Goal: Transaction & Acquisition: Purchase product/service

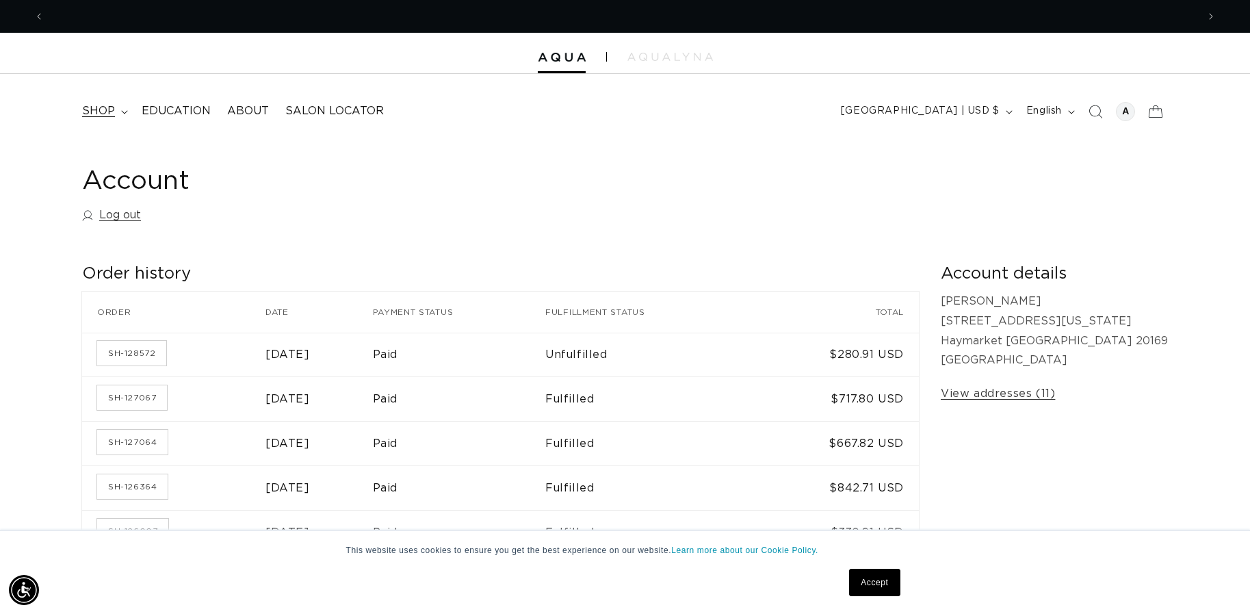
scroll to position [0, 1153]
click at [116, 111] on summary "shop" at bounding box center [104, 111] width 60 height 31
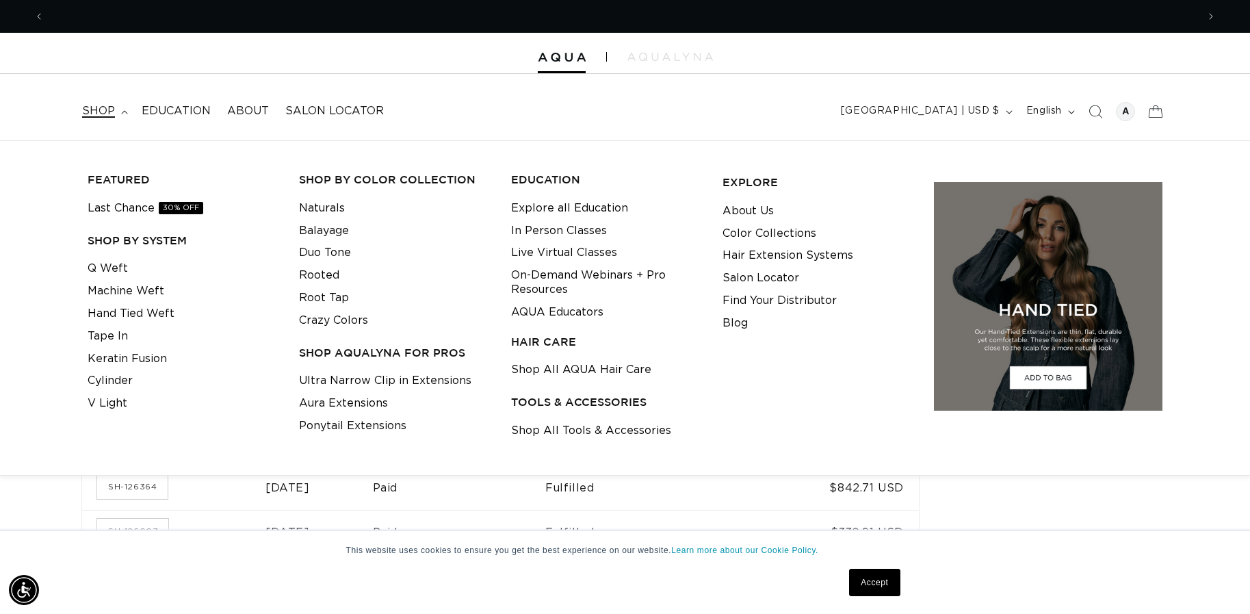
scroll to position [0, 2305]
click at [101, 110] on span "shop" at bounding box center [98, 111] width 33 height 14
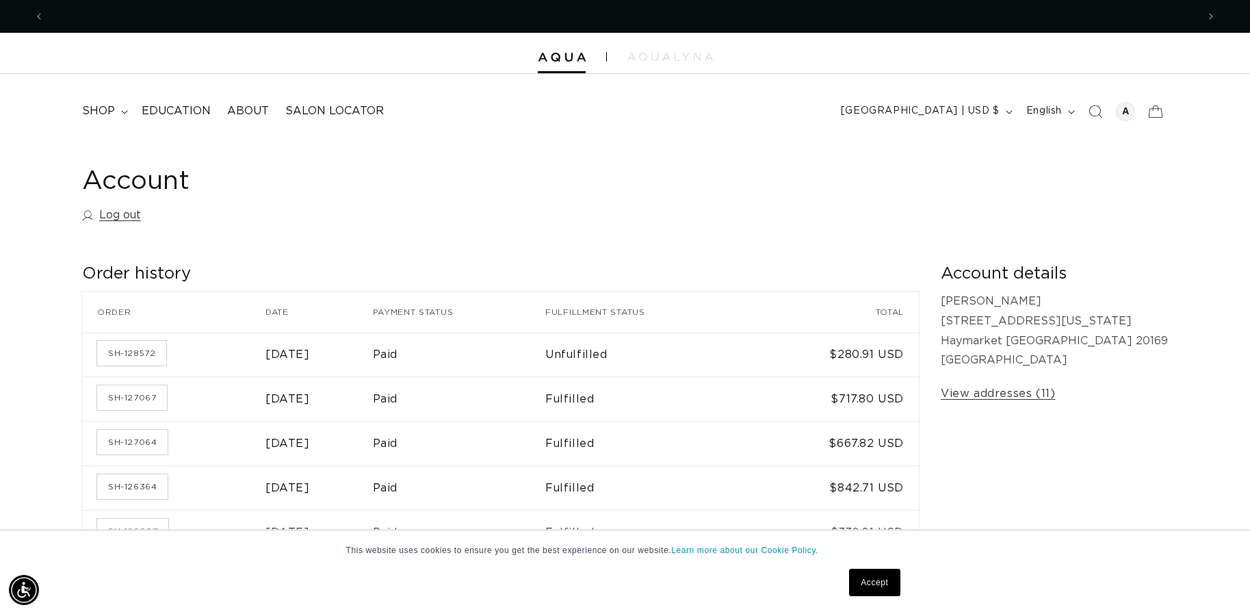
scroll to position [0, 0]
click at [118, 114] on summary "shop" at bounding box center [104, 111] width 60 height 31
click at [720, 109] on header "FEATURED Last Chance SHOP BY SYSTEM Q Weft Hand Tied Weft Machine Weft Tape In …" at bounding box center [625, 107] width 1250 height 66
click at [1091, 106] on icon "Search" at bounding box center [1095, 111] width 14 height 14
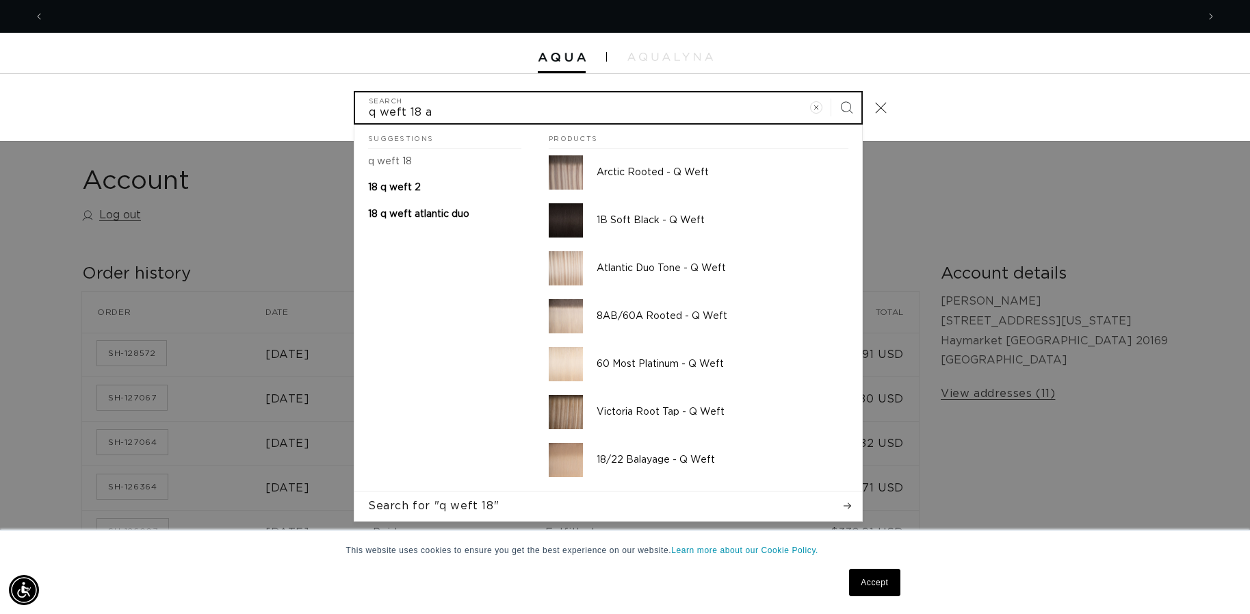
scroll to position [0, 0]
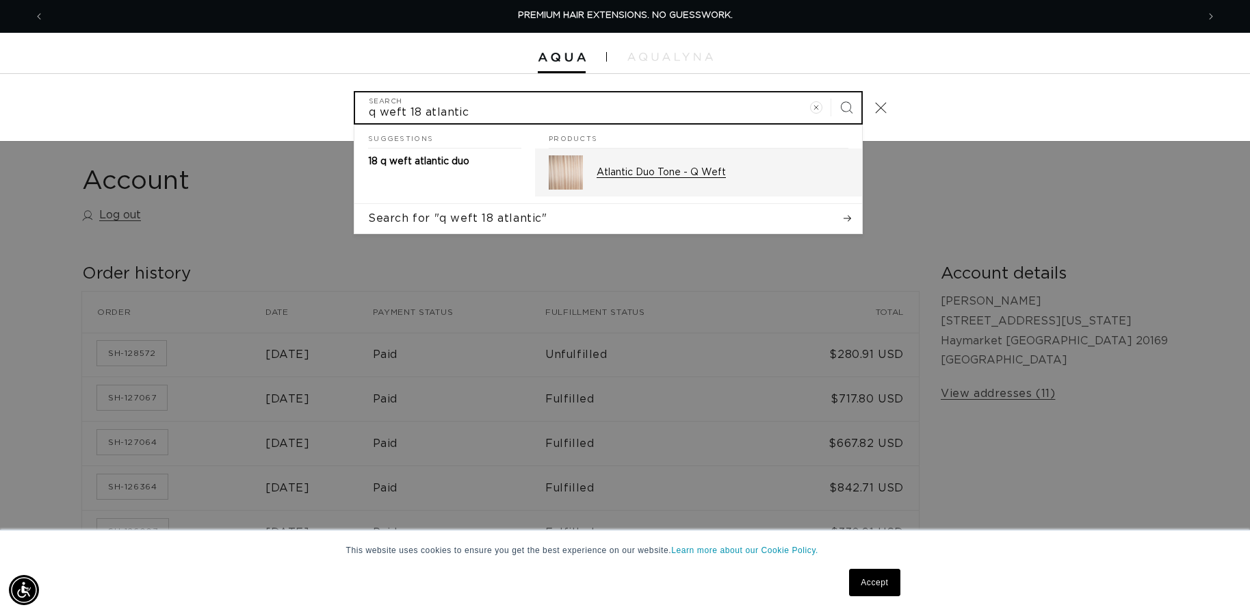
type input "q weft 18 atlantic"
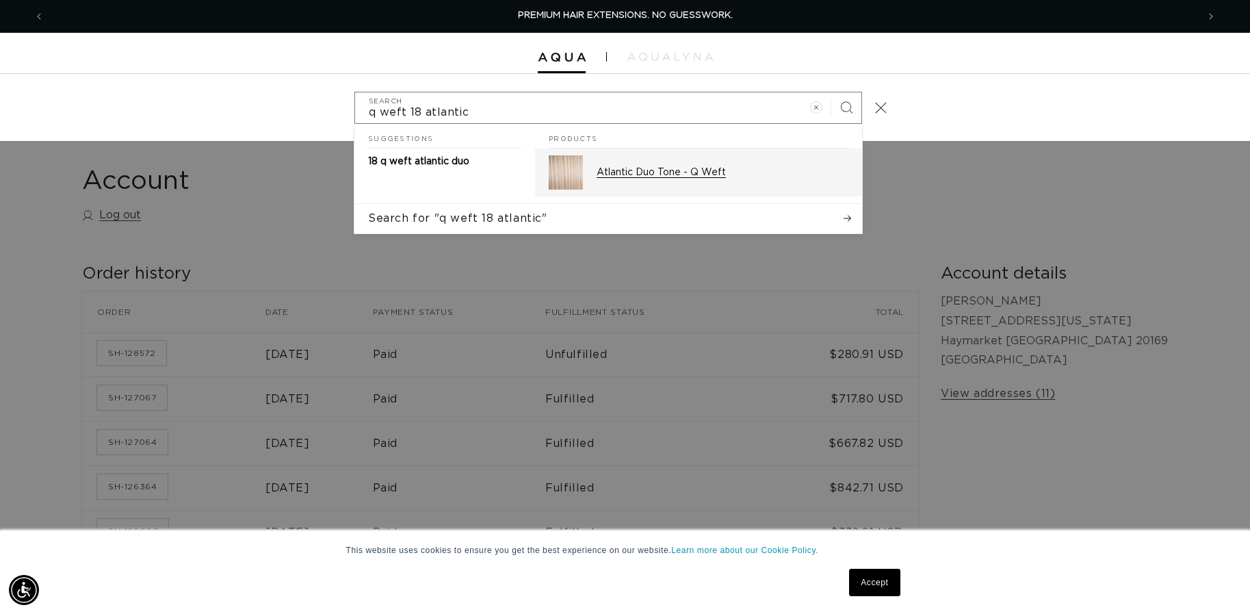
click at [786, 163] on div "Atlantic Duo Tone - Q Weft" at bounding box center [723, 172] width 252 height 34
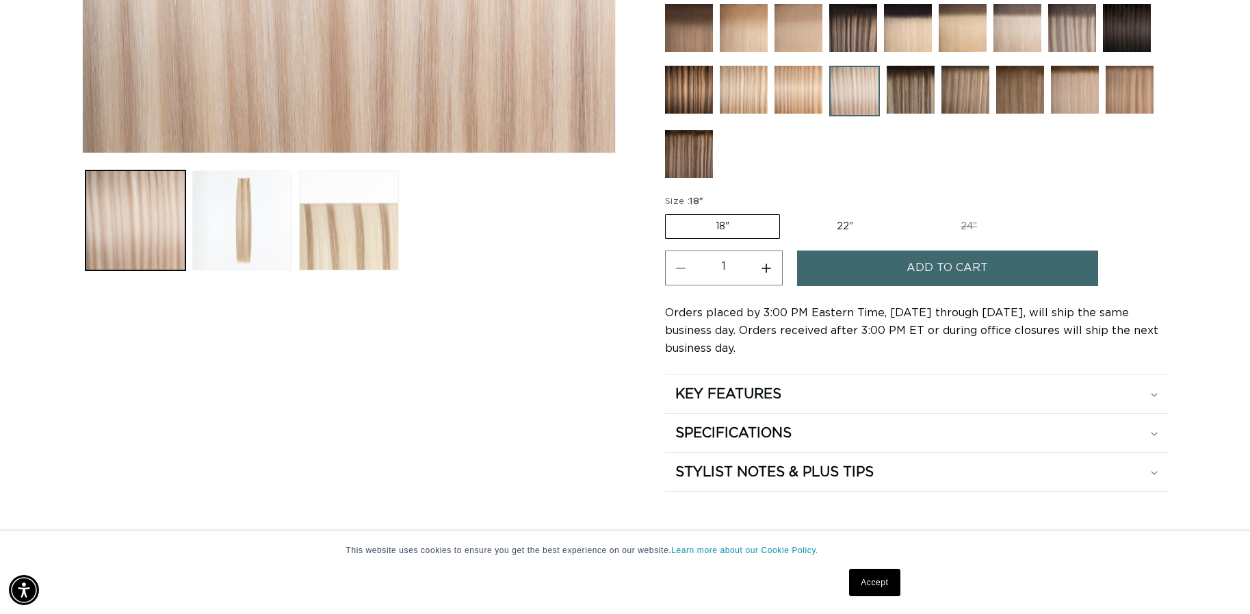
click at [927, 260] on span "Add to cart" at bounding box center [946, 267] width 81 height 35
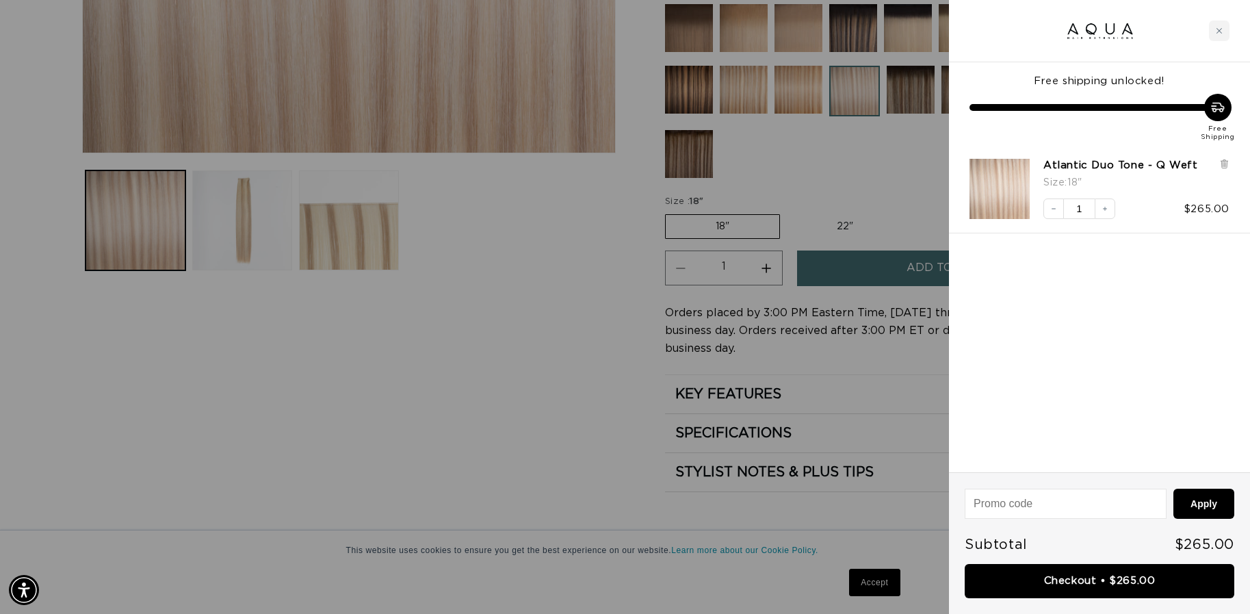
click at [850, 168] on div at bounding box center [625, 307] width 1250 height 614
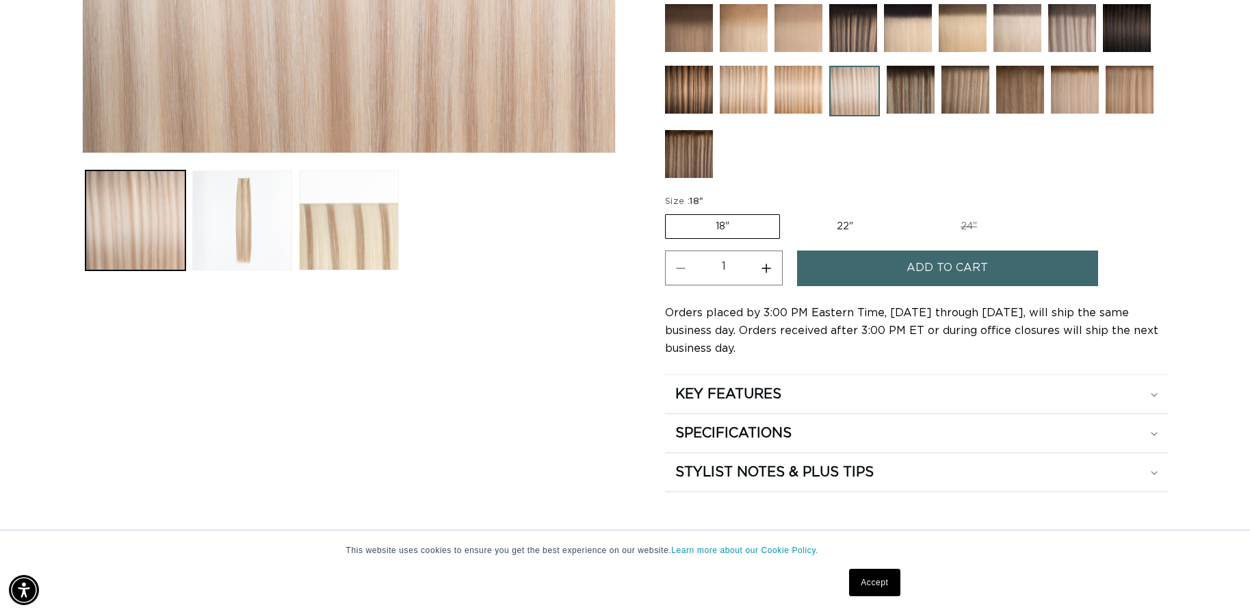
scroll to position [0, 1153]
click at [902, 102] on img at bounding box center [911, 90] width 48 height 48
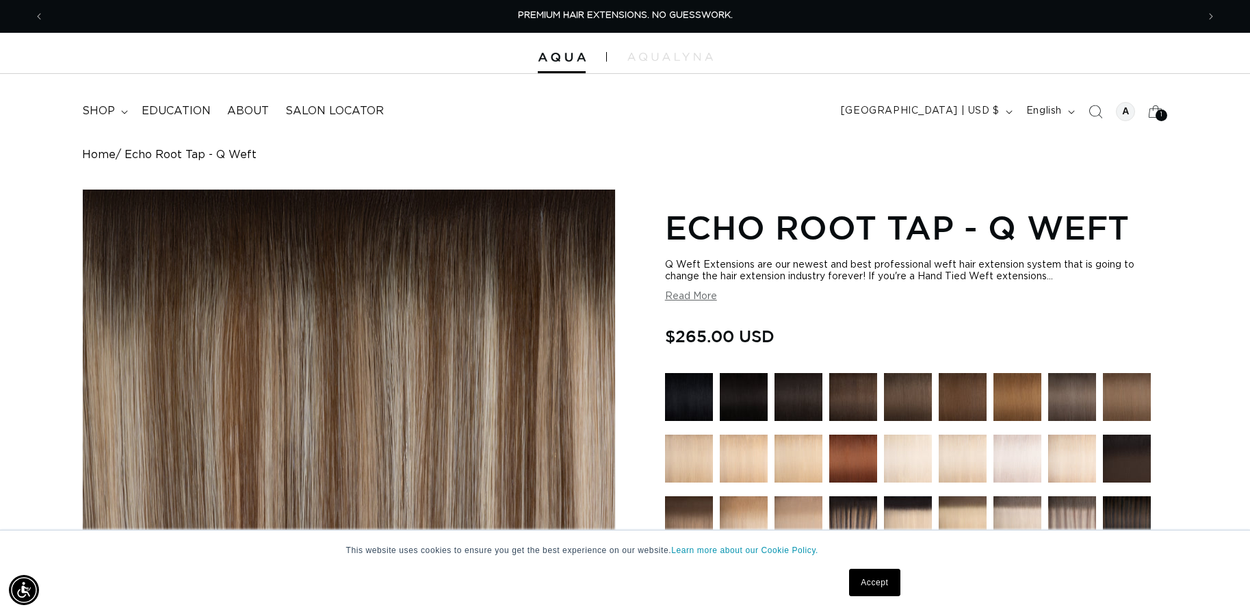
click at [736, 458] on img at bounding box center [744, 458] width 48 height 48
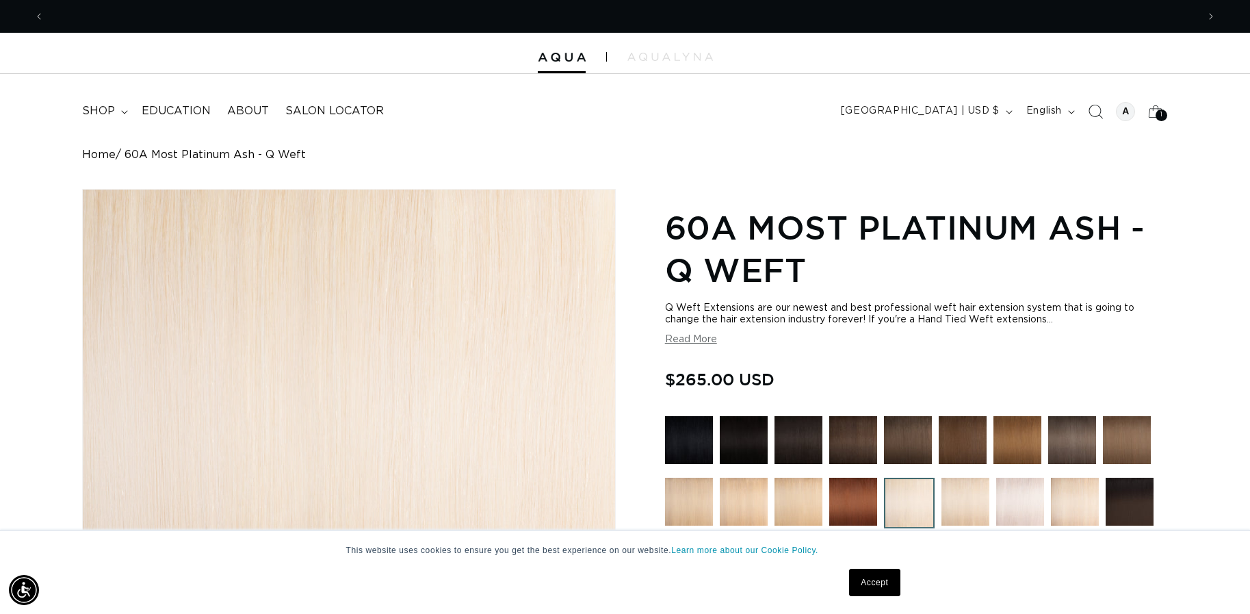
scroll to position [0, 2305]
click at [1106, 107] on span "Search" at bounding box center [1095, 111] width 30 height 30
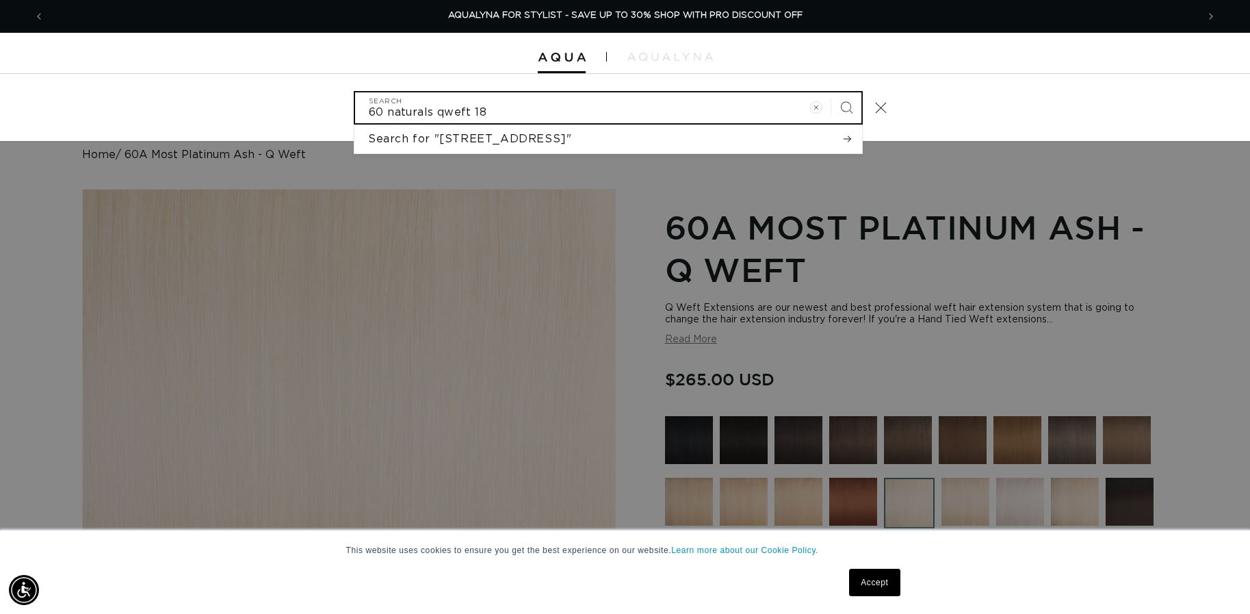
type input "60 naturals qweft 18"
click at [846, 106] on button "Search" at bounding box center [846, 107] width 30 height 30
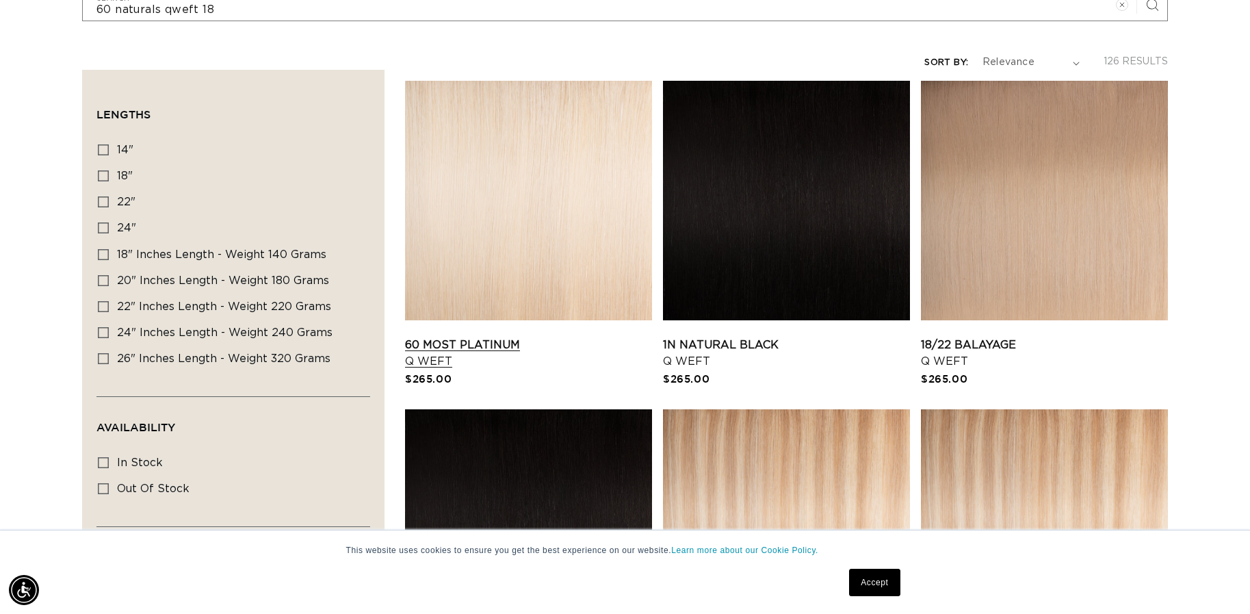
scroll to position [0, 1153]
click at [505, 344] on link "60 Most Platinum Q Weft" at bounding box center [528, 353] width 247 height 33
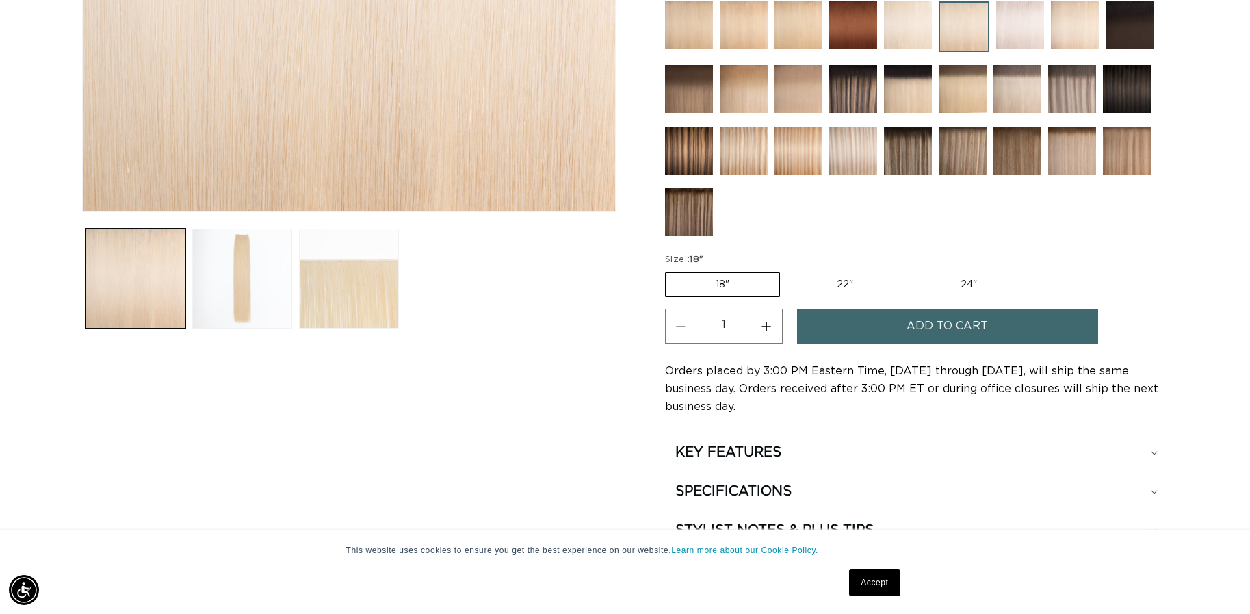
scroll to position [484, 0]
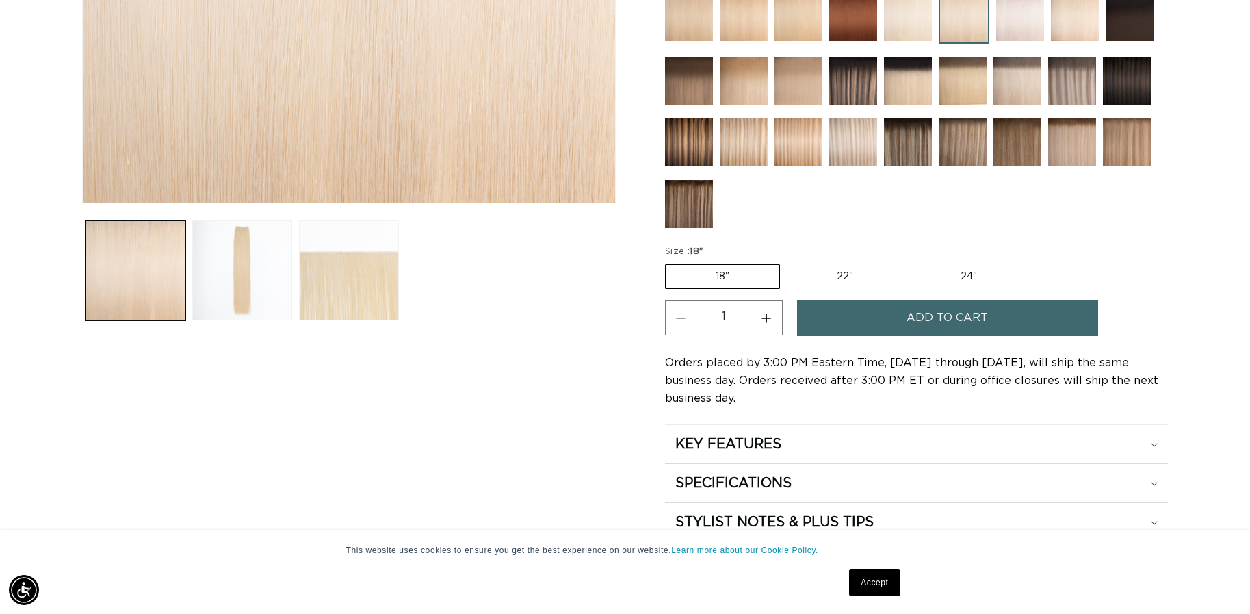
click at [917, 312] on span "Add to cart" at bounding box center [946, 317] width 81 height 35
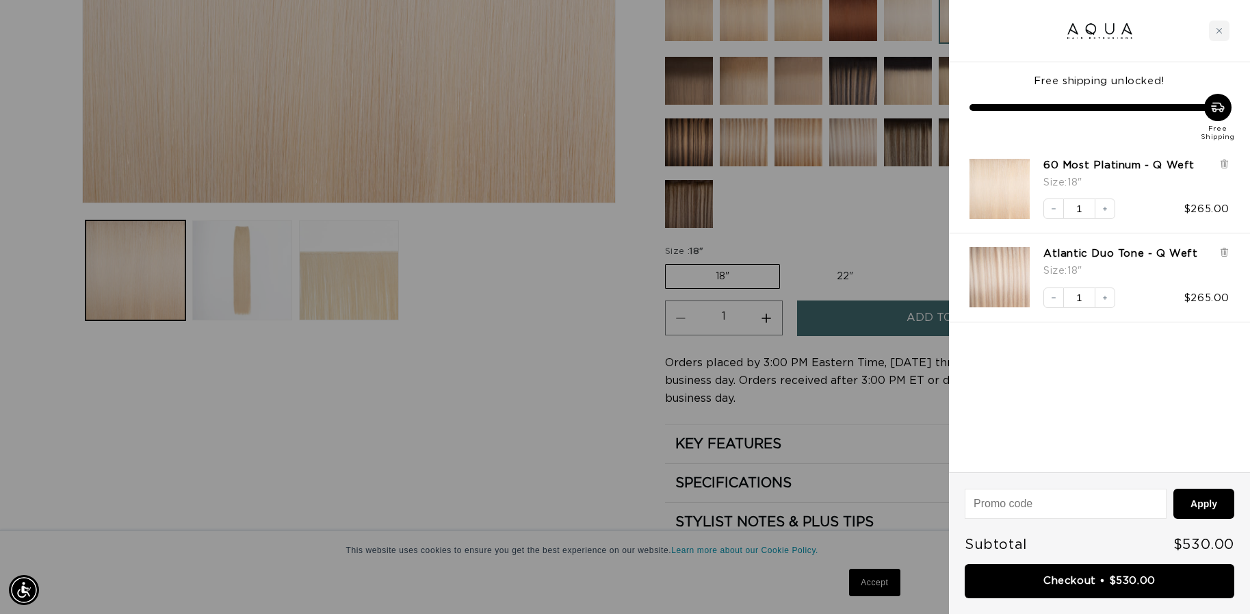
scroll to position [0, 2305]
click at [1118, 577] on link "Checkout • $530.00" at bounding box center [1100, 581] width 270 height 35
click at [1216, 33] on icon "Close cart" at bounding box center [1219, 30] width 7 height 7
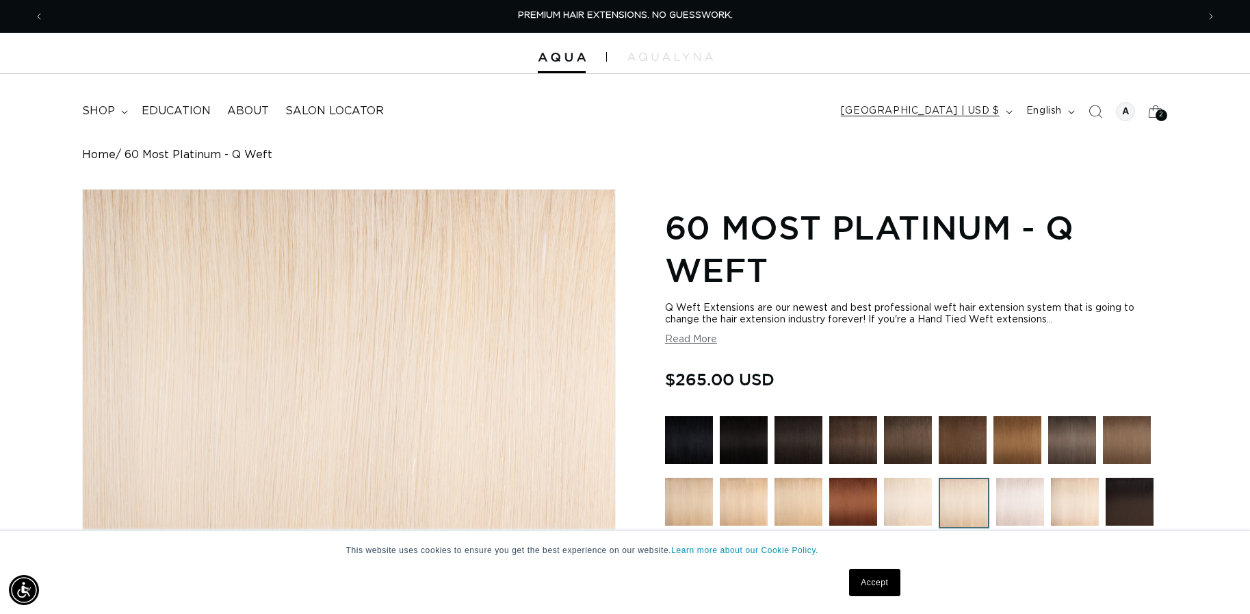
scroll to position [0, 0]
click at [1124, 109] on div at bounding box center [1125, 111] width 19 height 19
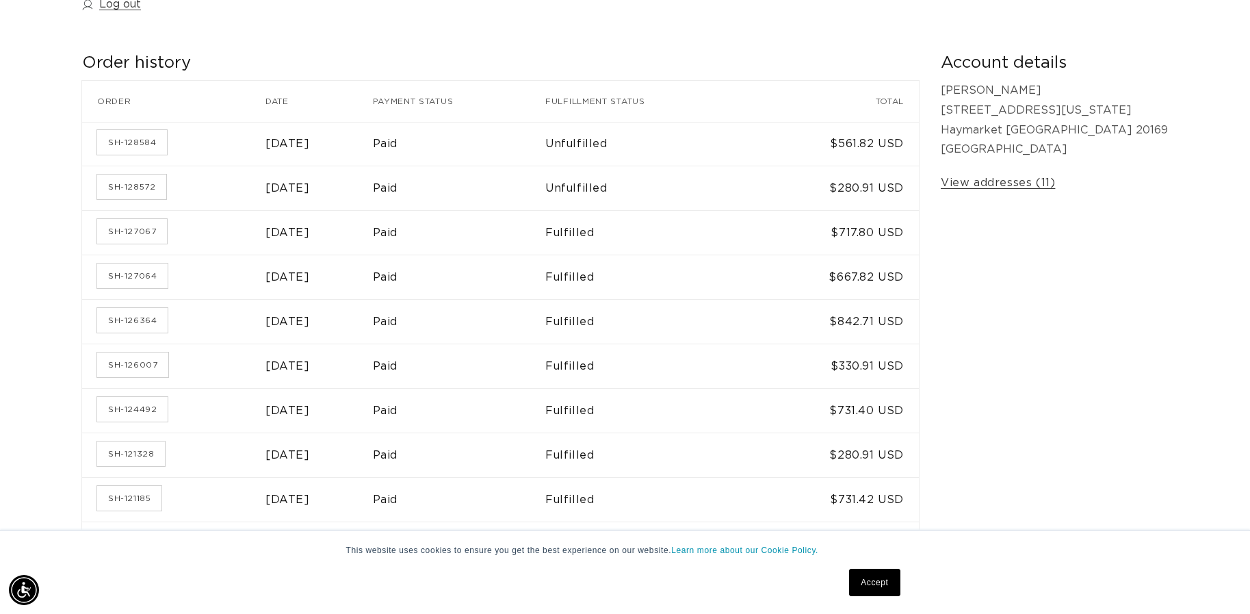
scroll to position [211, 0]
click at [133, 140] on link "SH-128584" at bounding box center [132, 142] width 70 height 25
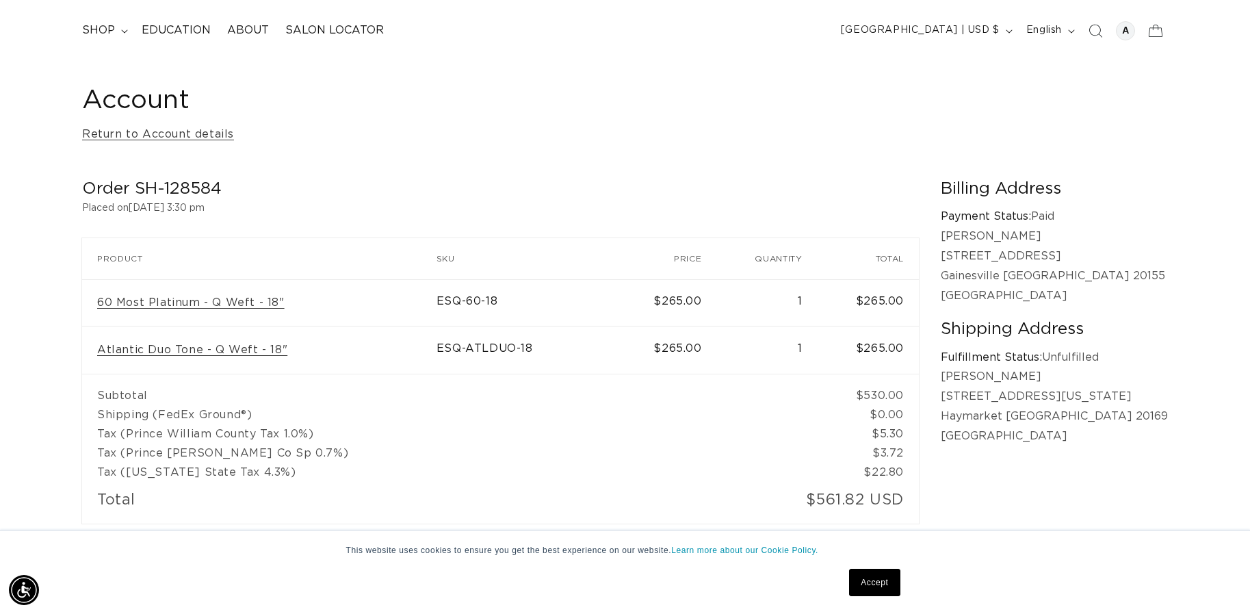
scroll to position [99, 0]
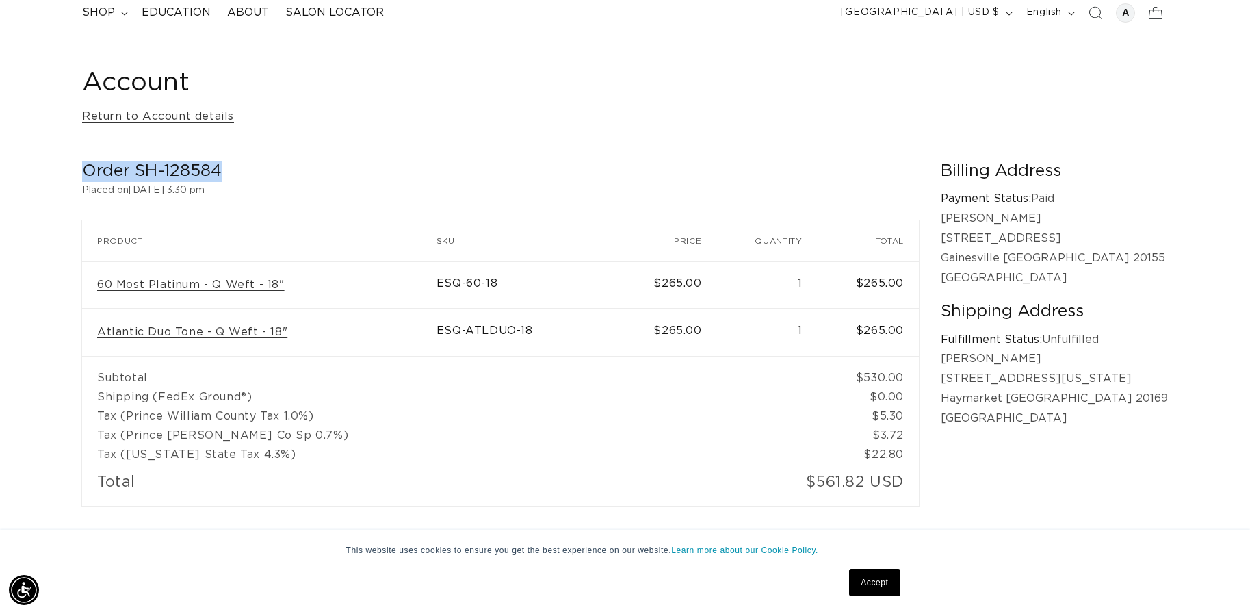
drag, startPoint x: 81, startPoint y: 170, endPoint x: 226, endPoint y: 168, distance: 145.7
click at [226, 168] on div "Account Return to Account details Order SH-128584 Placed on [DATE] 3:30 pm Orde…" at bounding box center [625, 286] width 1250 height 488
copy h2 "Order SH-128584"
